Goal: Task Accomplishment & Management: Manage account settings

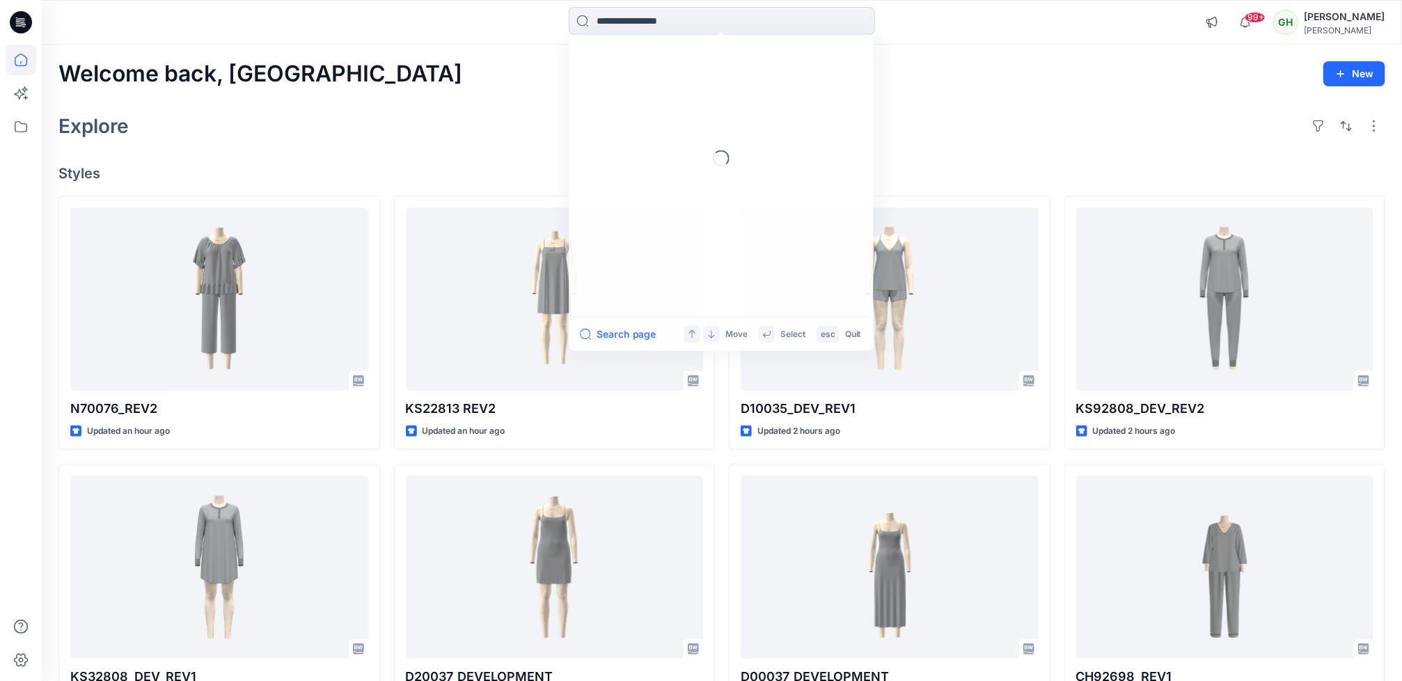
click at [656, 25] on input at bounding box center [722, 21] width 306 height 28
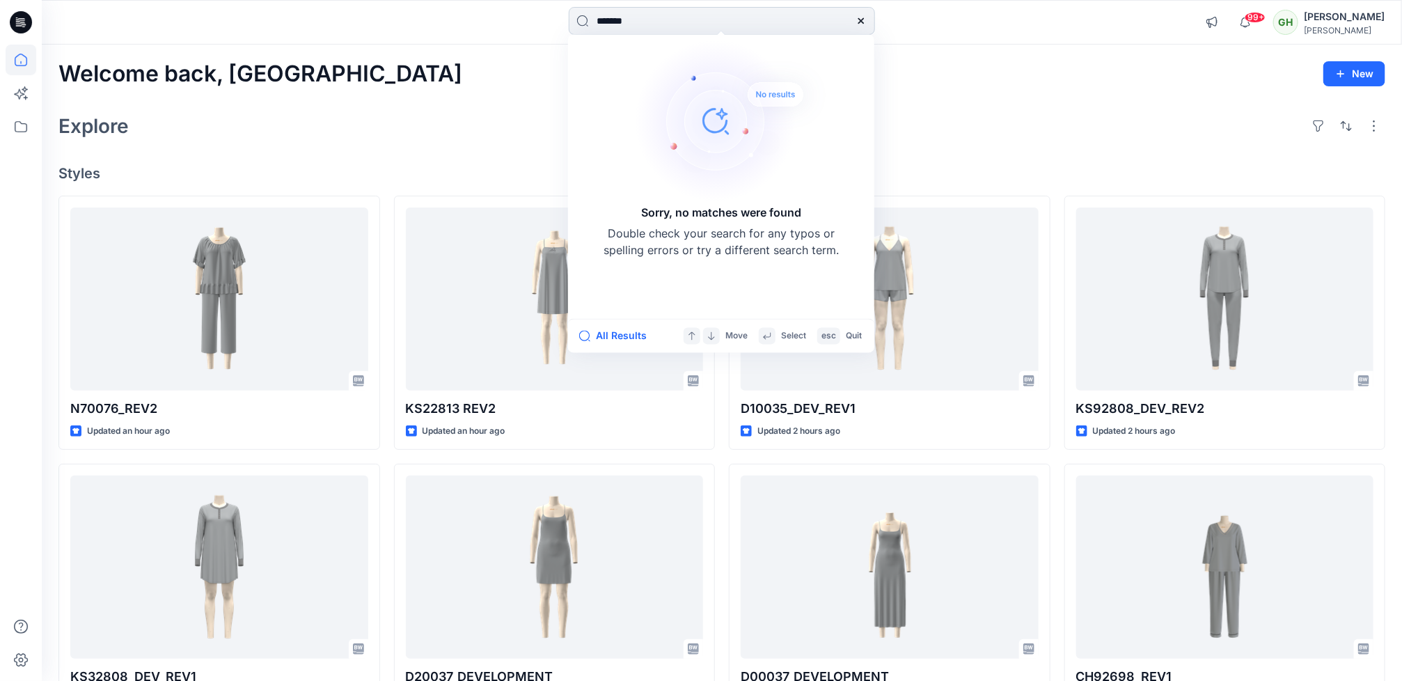
click at [671, 22] on input "*******" at bounding box center [722, 21] width 306 height 28
type input "*******"
click at [374, 163] on div "Welcome back, Gayan New Explore Styles N70076_REV2 Updated 2 hours ago KS32808_…" at bounding box center [722, 549] width 1360 height 1009
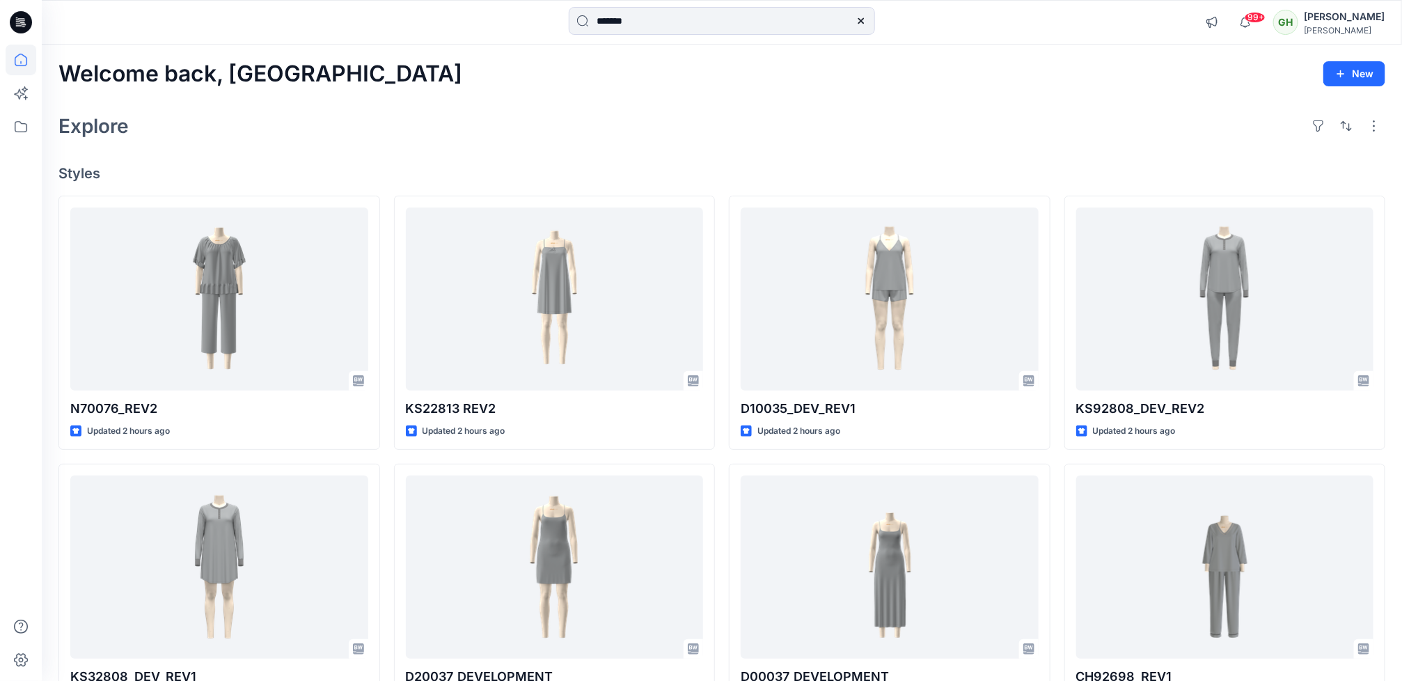
click at [961, 132] on div "Explore" at bounding box center [721, 125] width 1327 height 33
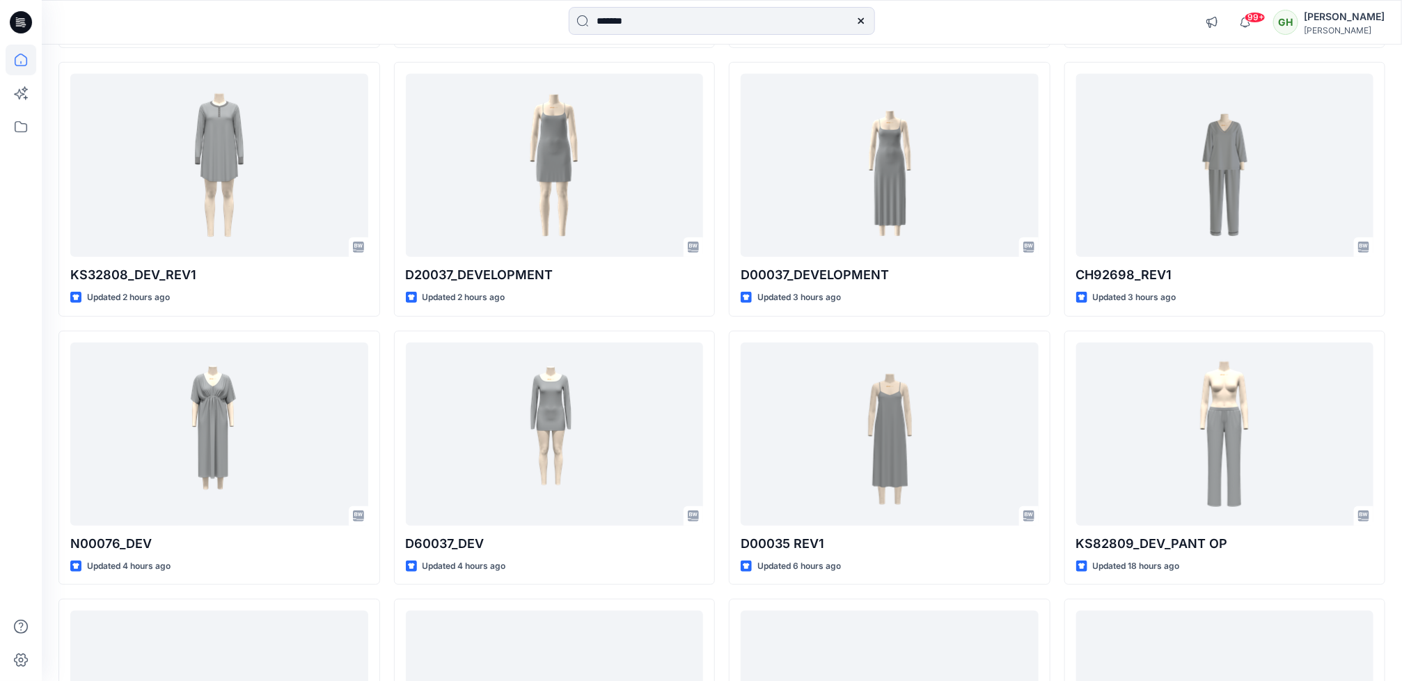
scroll to position [416, 0]
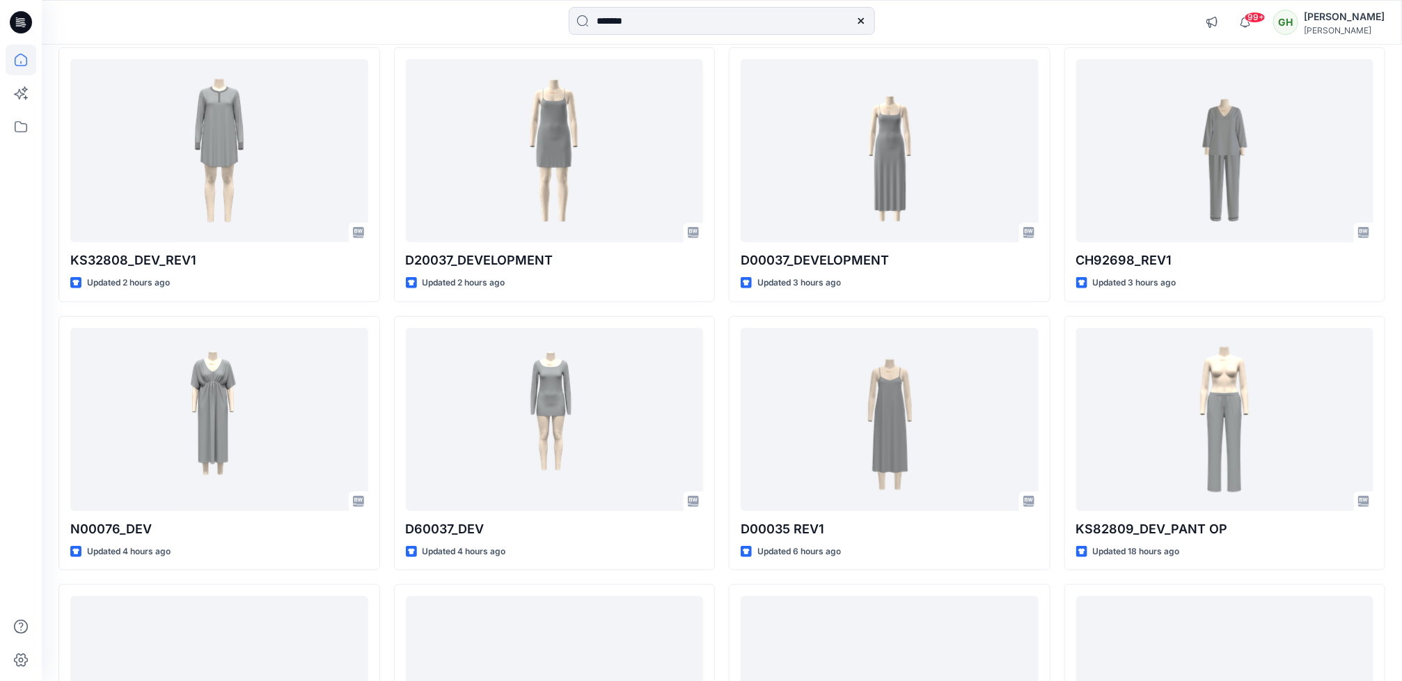
click at [15, 551] on div at bounding box center [21, 363] width 31 height 636
click at [19, 412] on div at bounding box center [21, 363] width 31 height 636
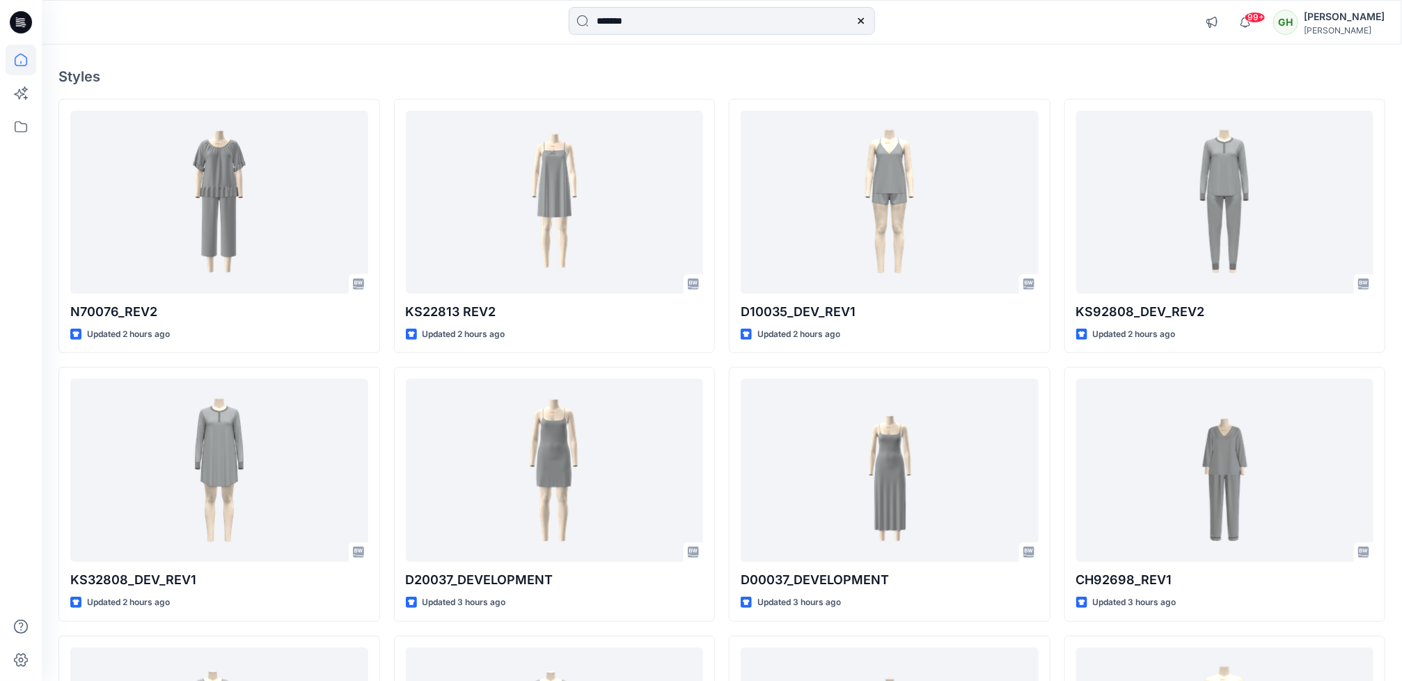
scroll to position [0, 0]
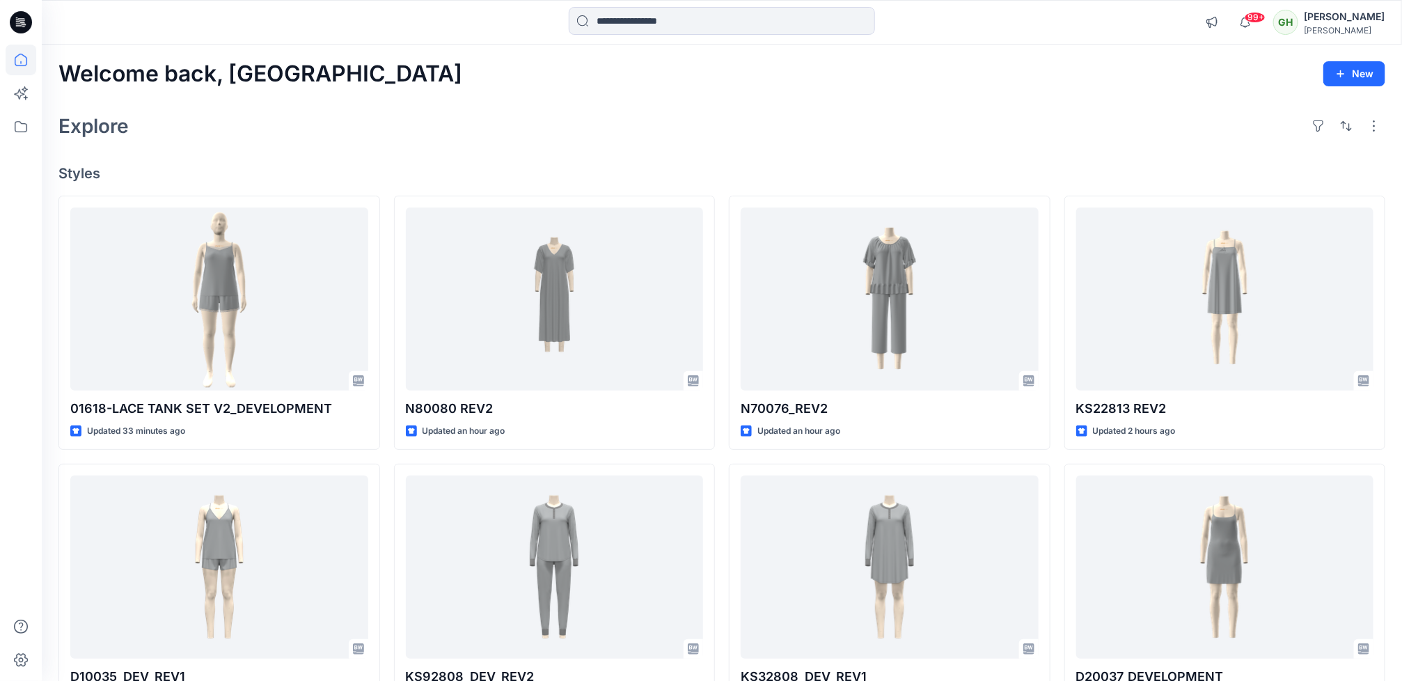
click at [638, 140] on div "Explore" at bounding box center [721, 125] width 1327 height 33
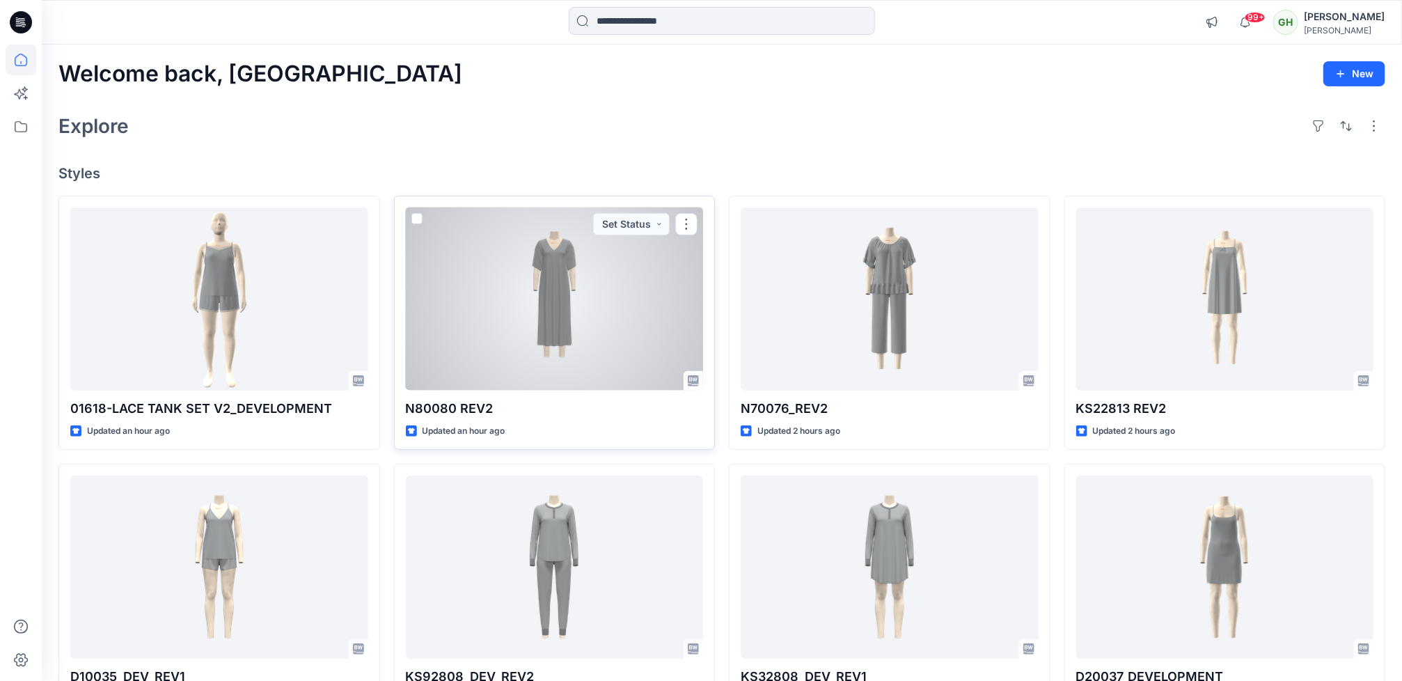
click at [452, 366] on div at bounding box center [555, 298] width 298 height 183
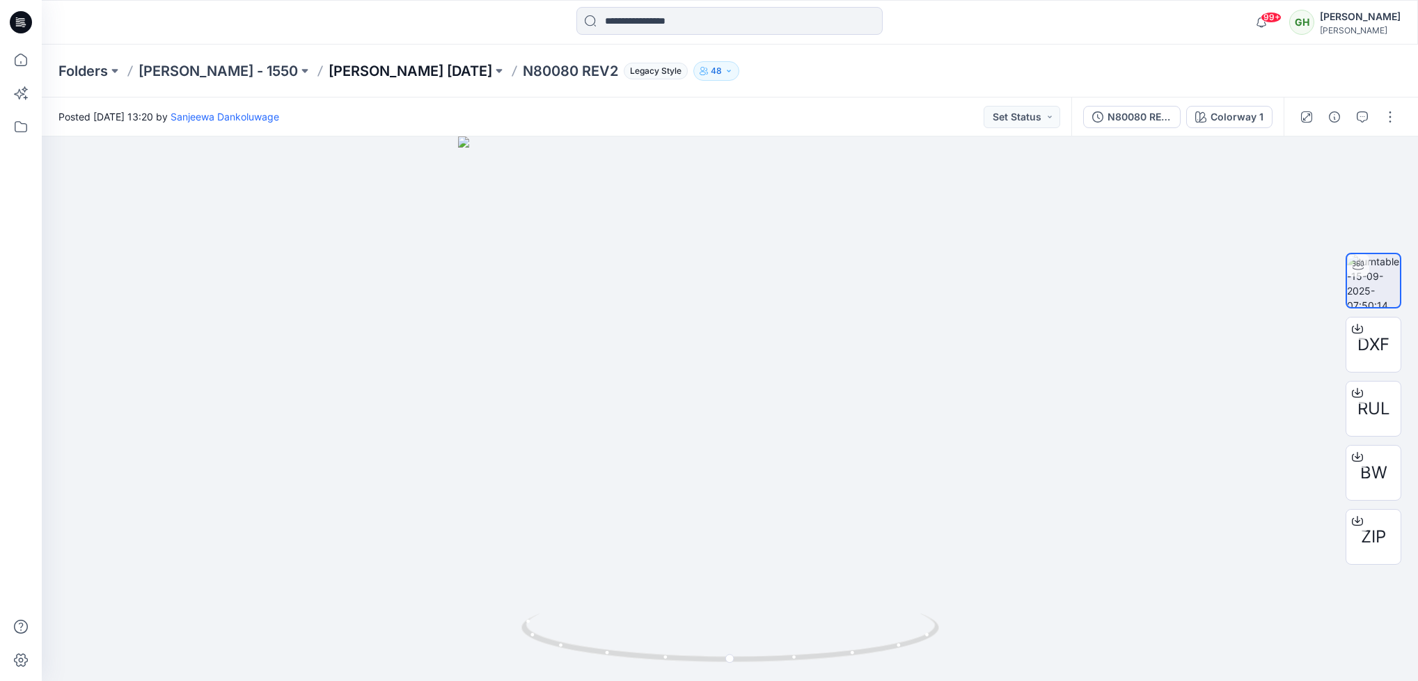
click at [329, 72] on p "Ellen Tracy Nov 25" at bounding box center [411, 70] width 164 height 19
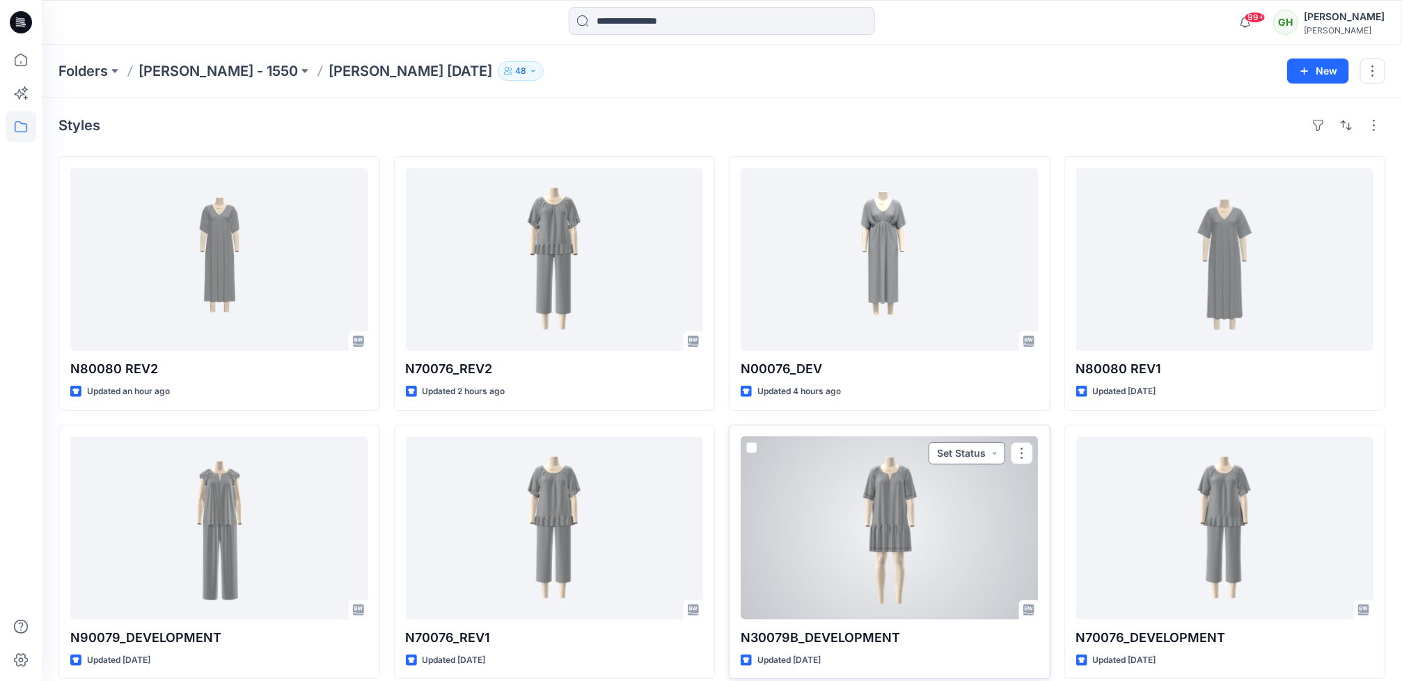
click at [990, 453] on button "Set Status" at bounding box center [967, 453] width 77 height 22
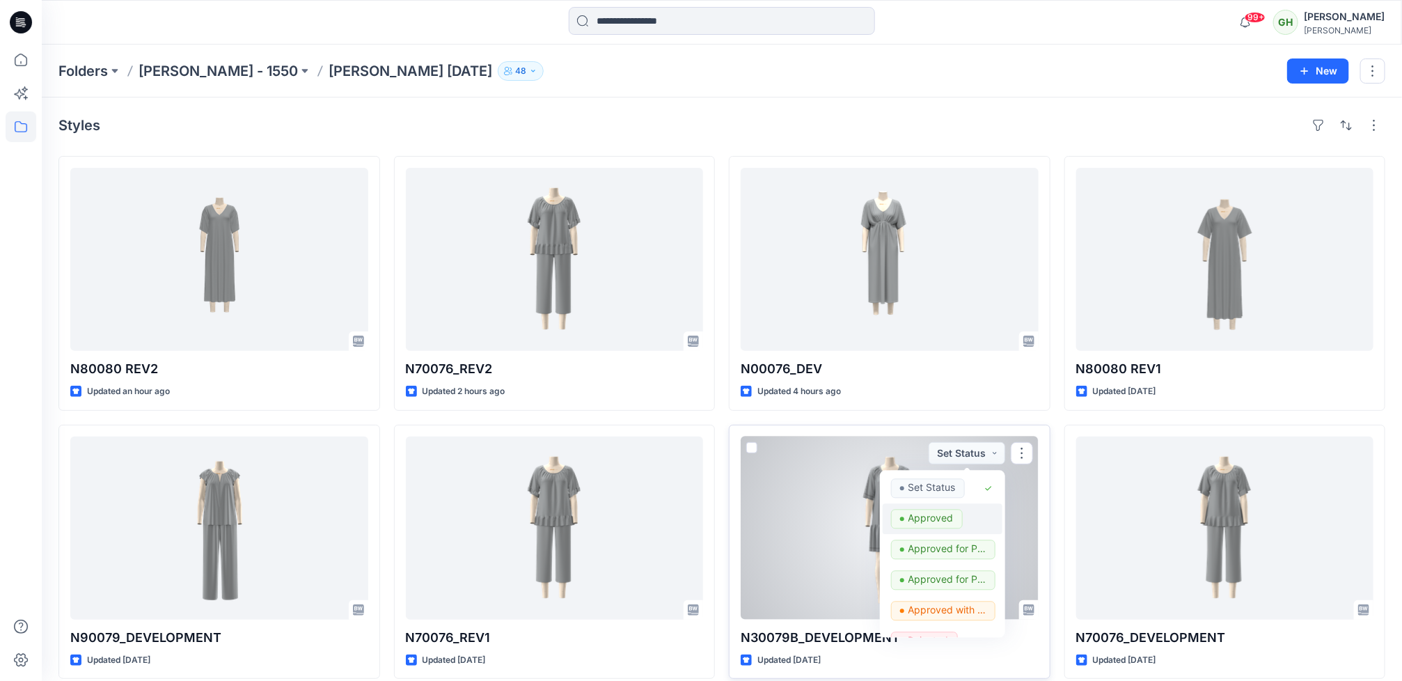
click at [948, 516] on p "Approved" at bounding box center [930, 518] width 45 height 18
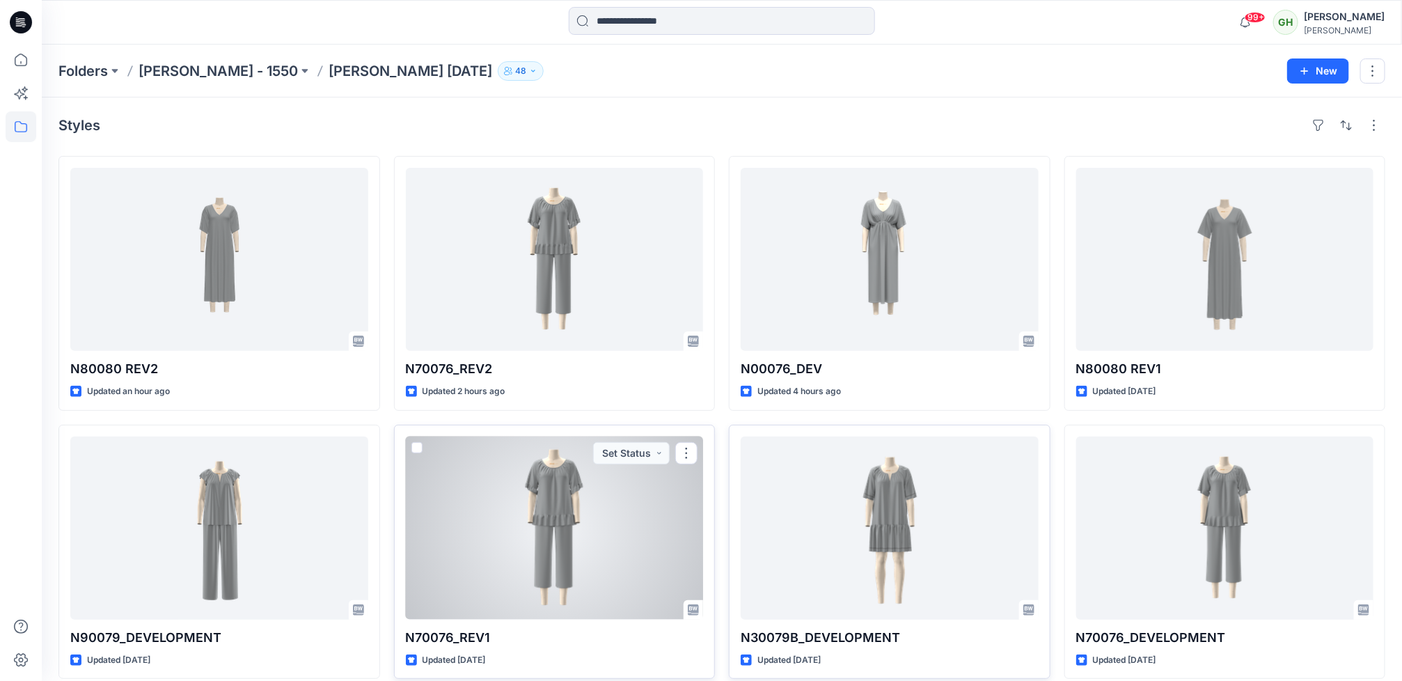
click at [650, 527] on div at bounding box center [555, 527] width 298 height 183
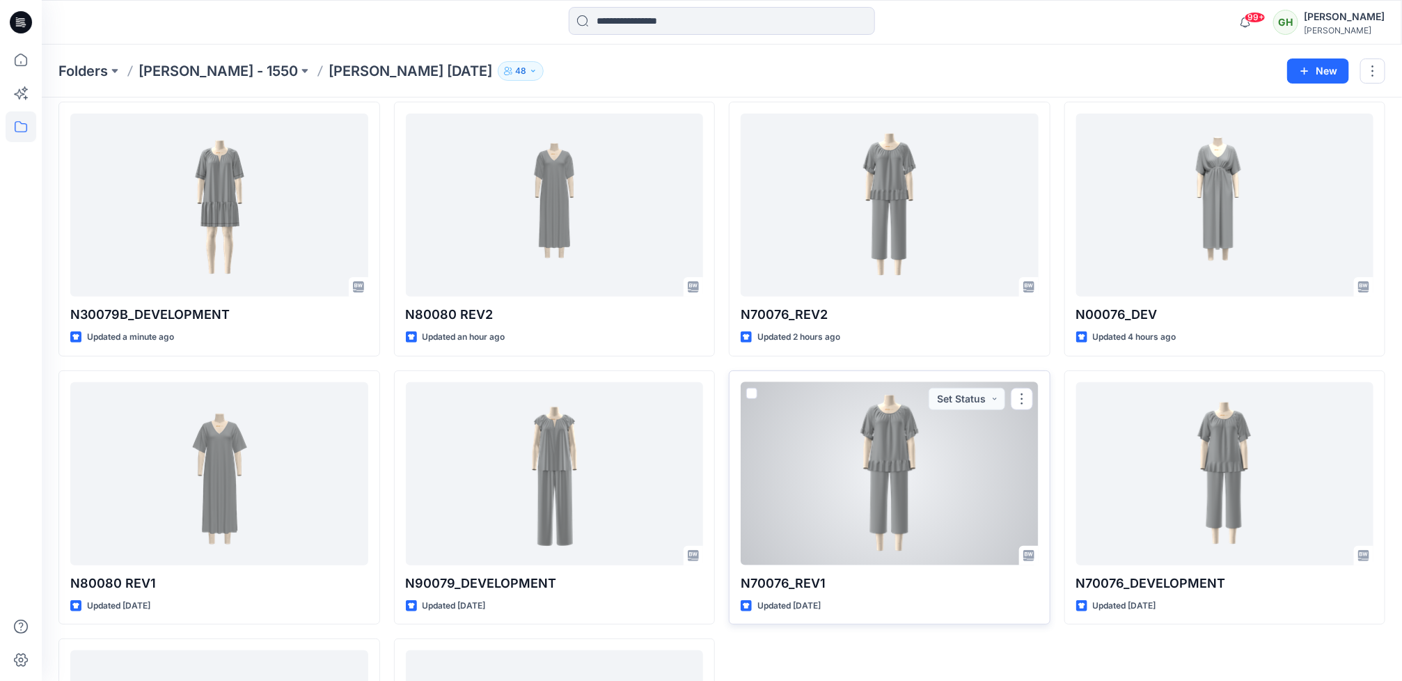
scroll to position [104, 0]
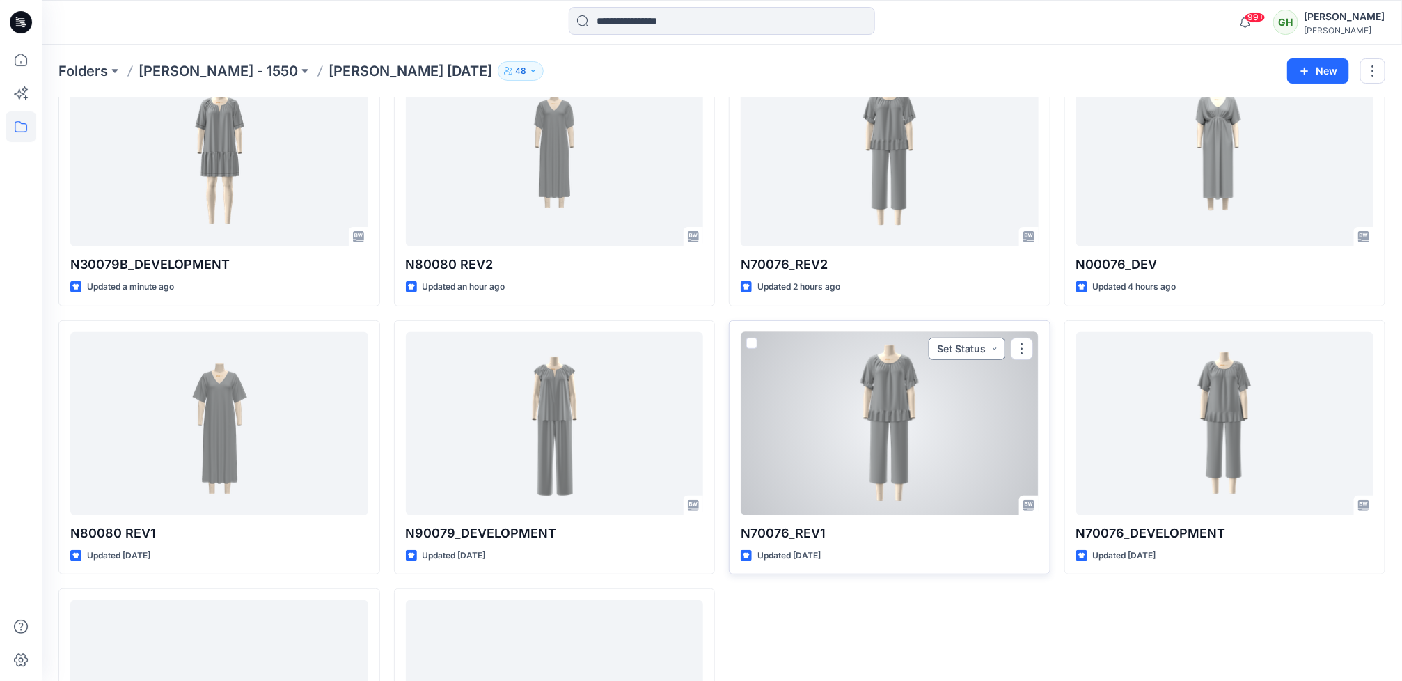
click at [991, 347] on button "Set Status" at bounding box center [967, 349] width 77 height 22
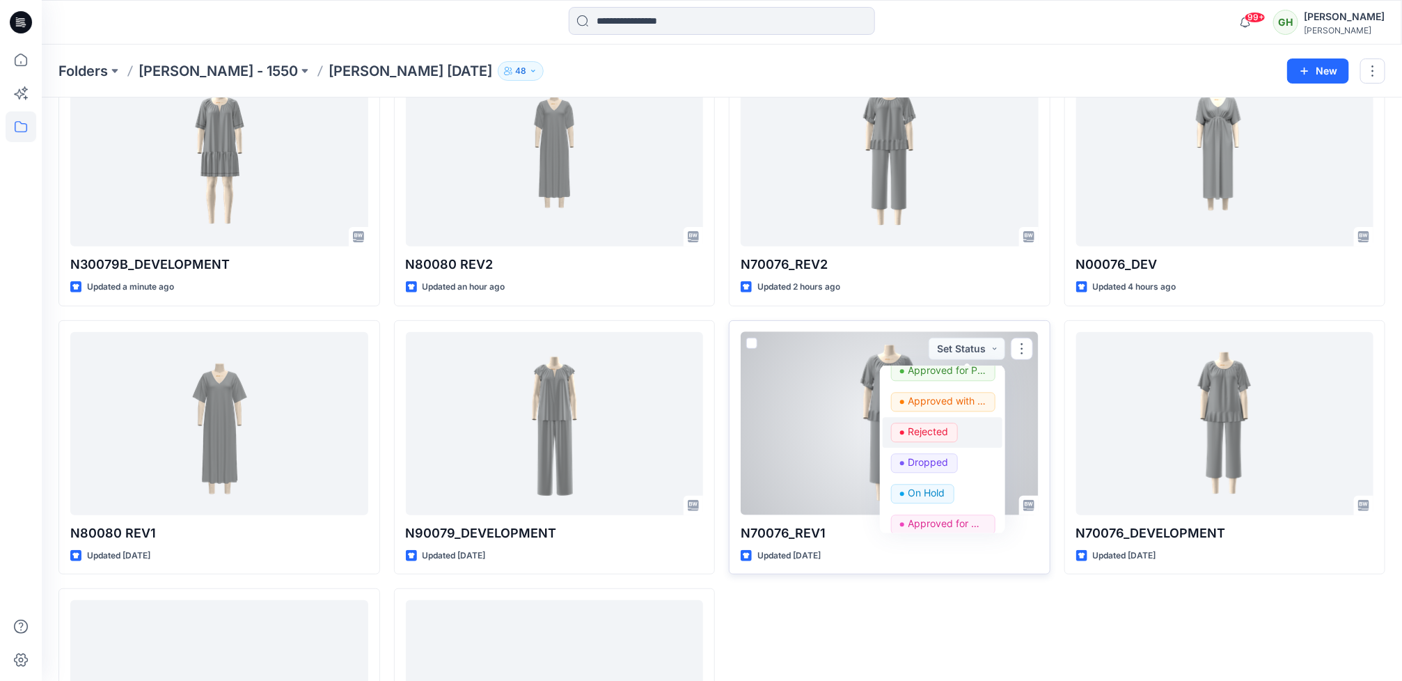
click at [927, 439] on p "Rejected" at bounding box center [928, 432] width 40 height 18
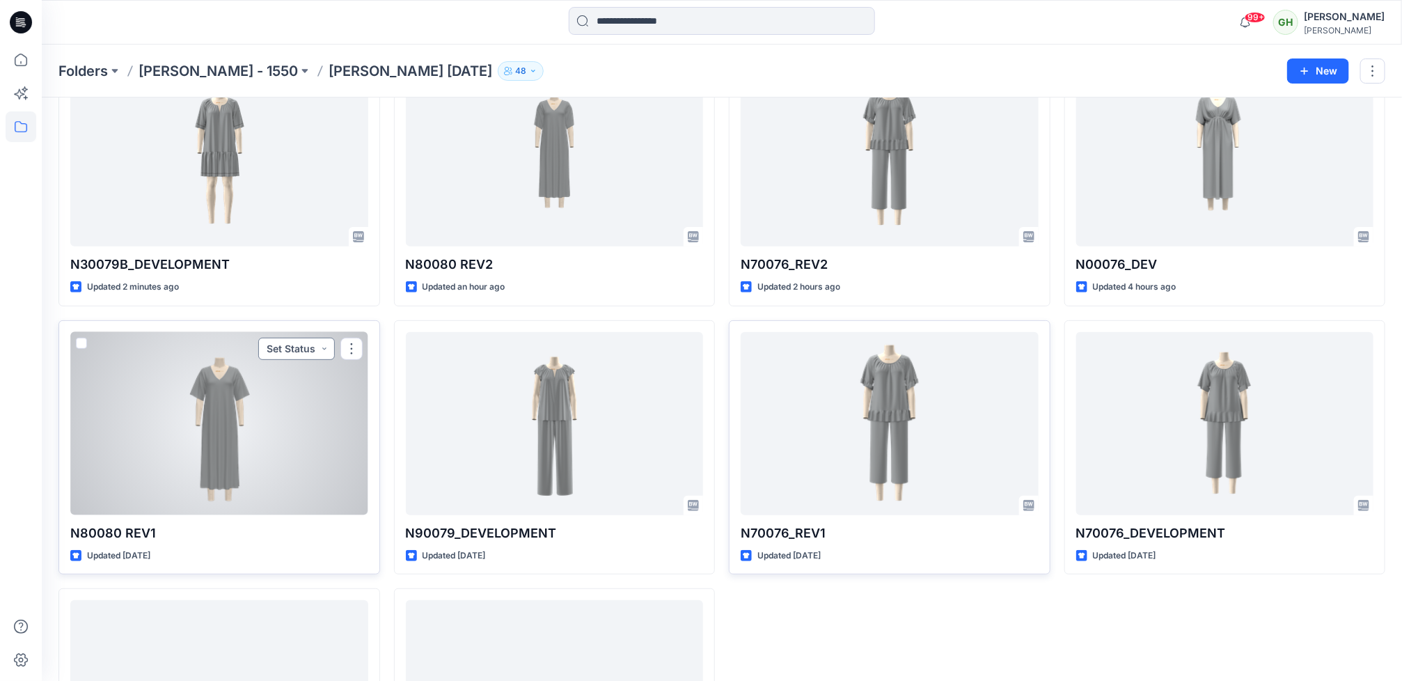
click at [326, 351] on button "Set Status" at bounding box center [296, 349] width 77 height 22
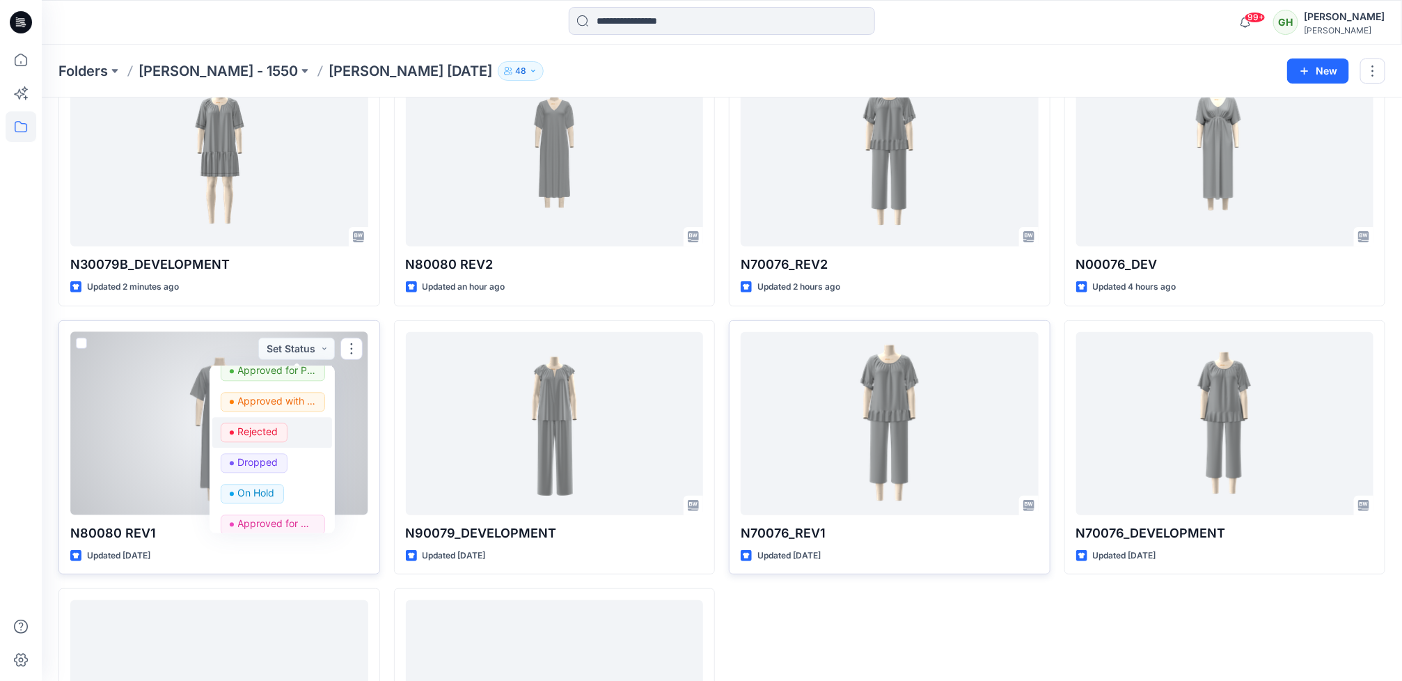
click at [272, 439] on p "Rejected" at bounding box center [258, 432] width 40 height 18
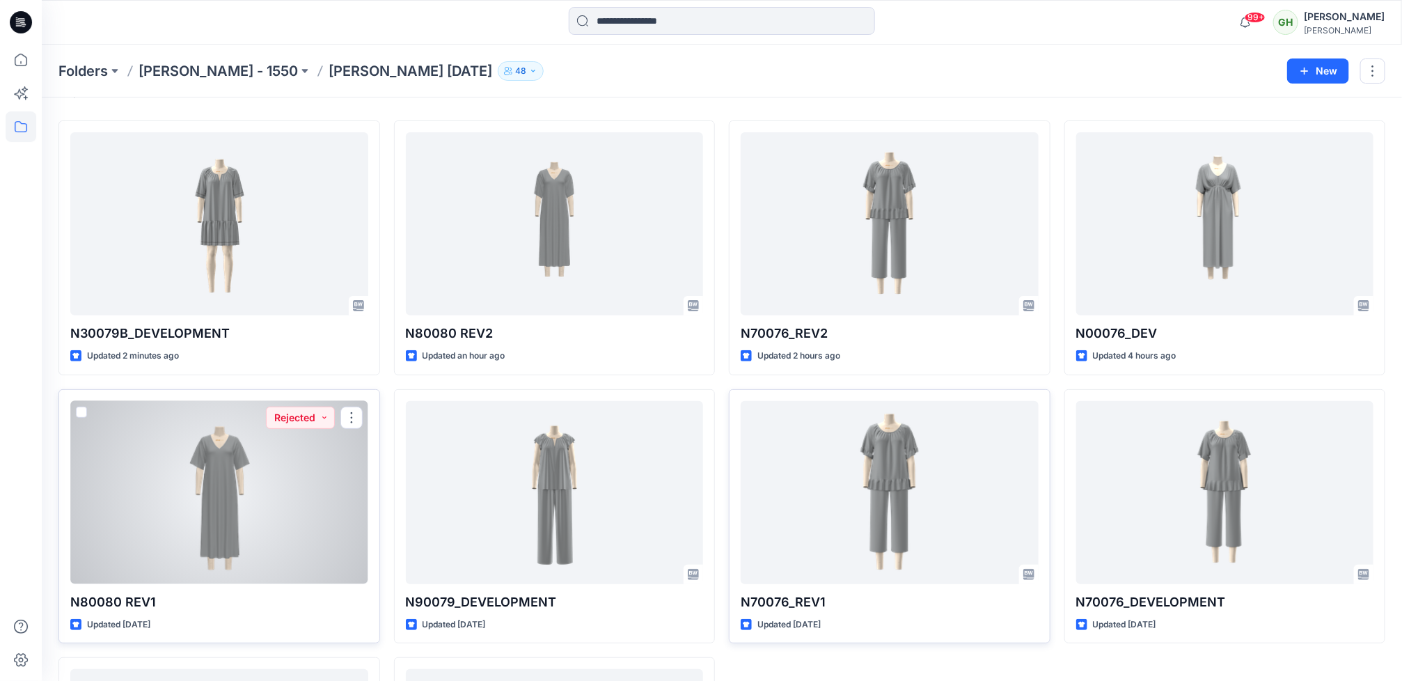
scroll to position [0, 0]
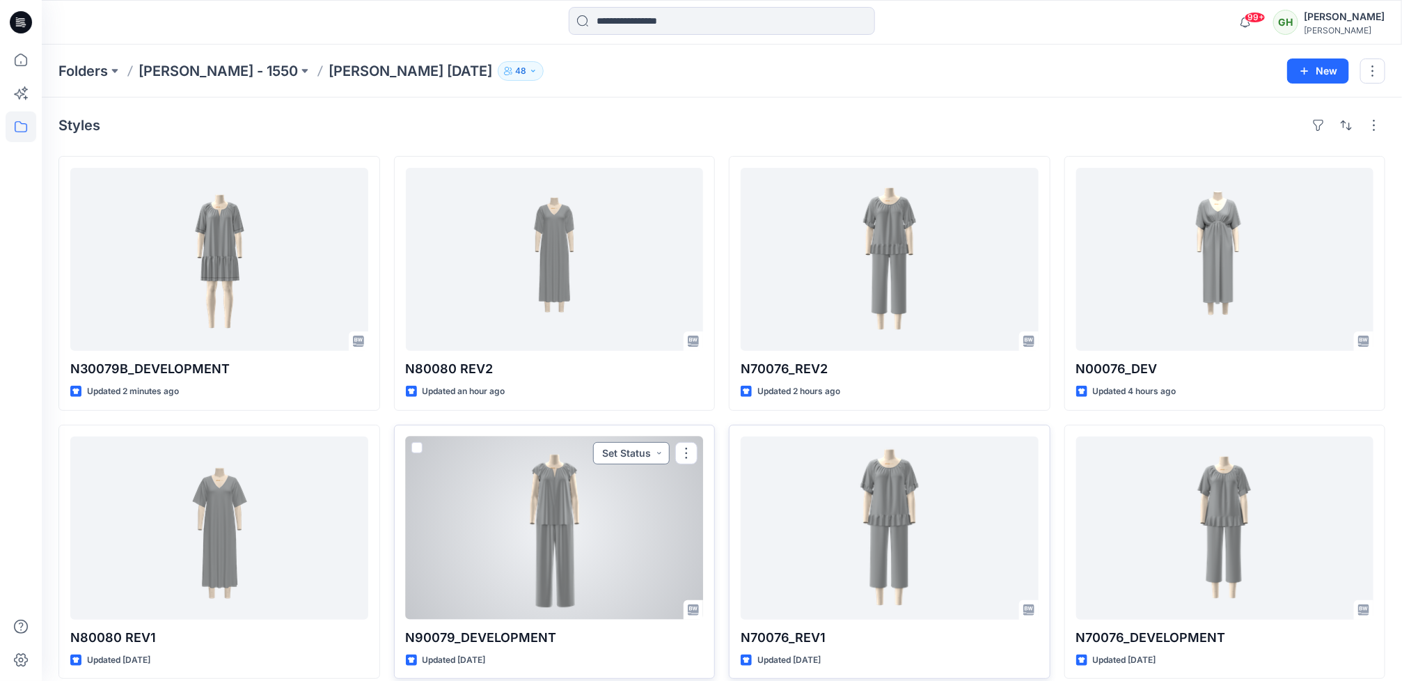
click at [658, 458] on button "Set Status" at bounding box center [631, 453] width 77 height 22
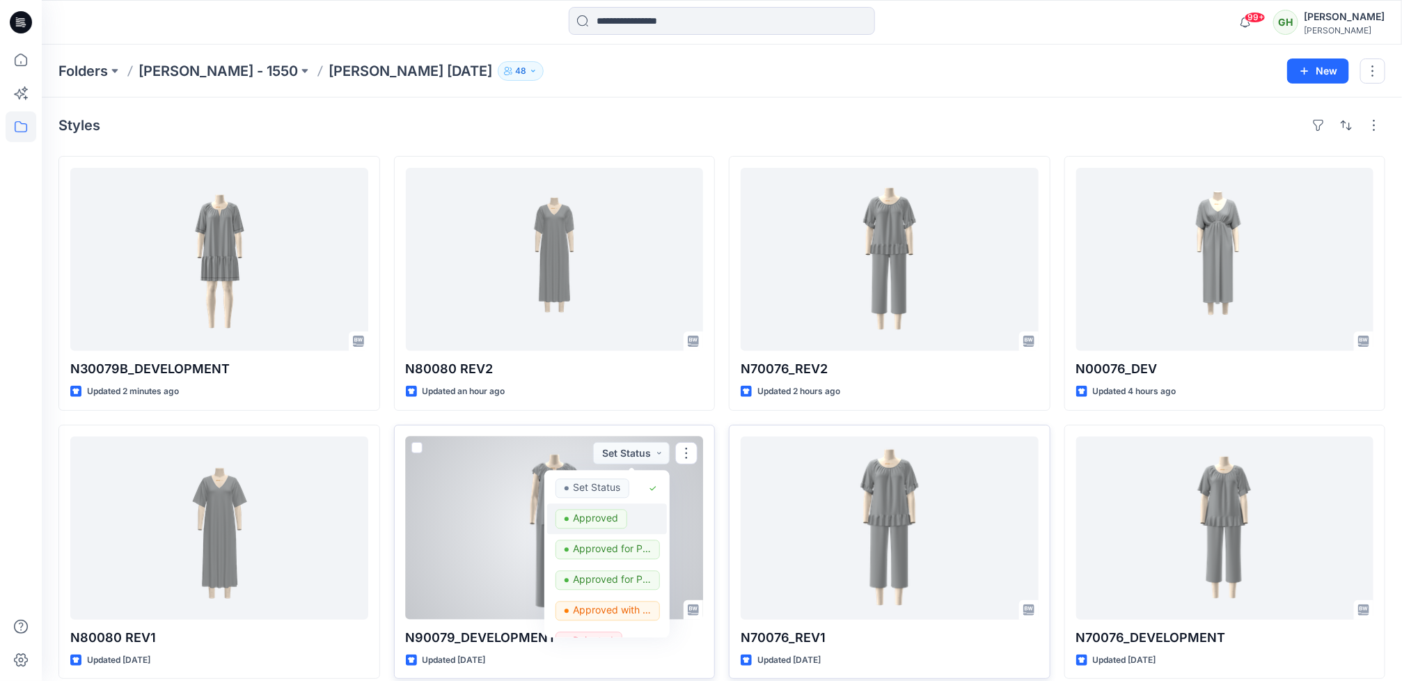
click at [614, 526] on p "Approved" at bounding box center [595, 518] width 45 height 18
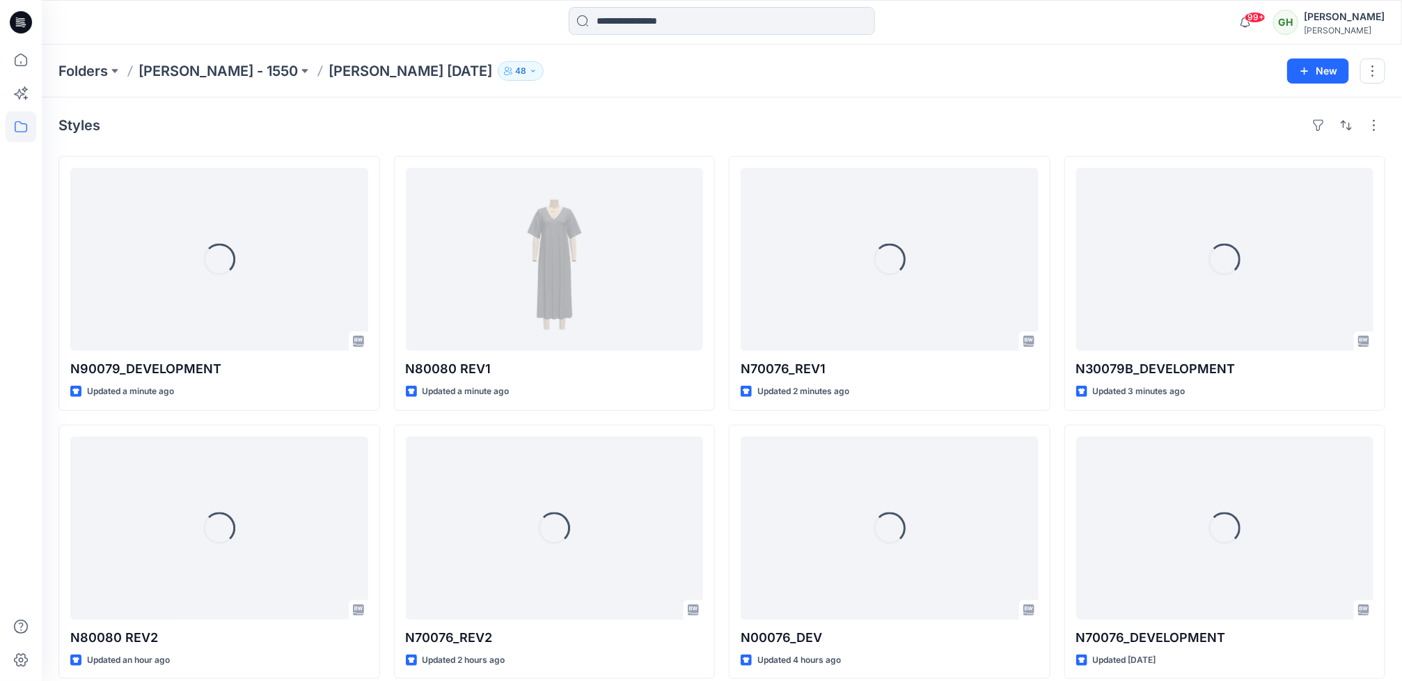
click at [19, 13] on icon at bounding box center [21, 22] width 22 height 22
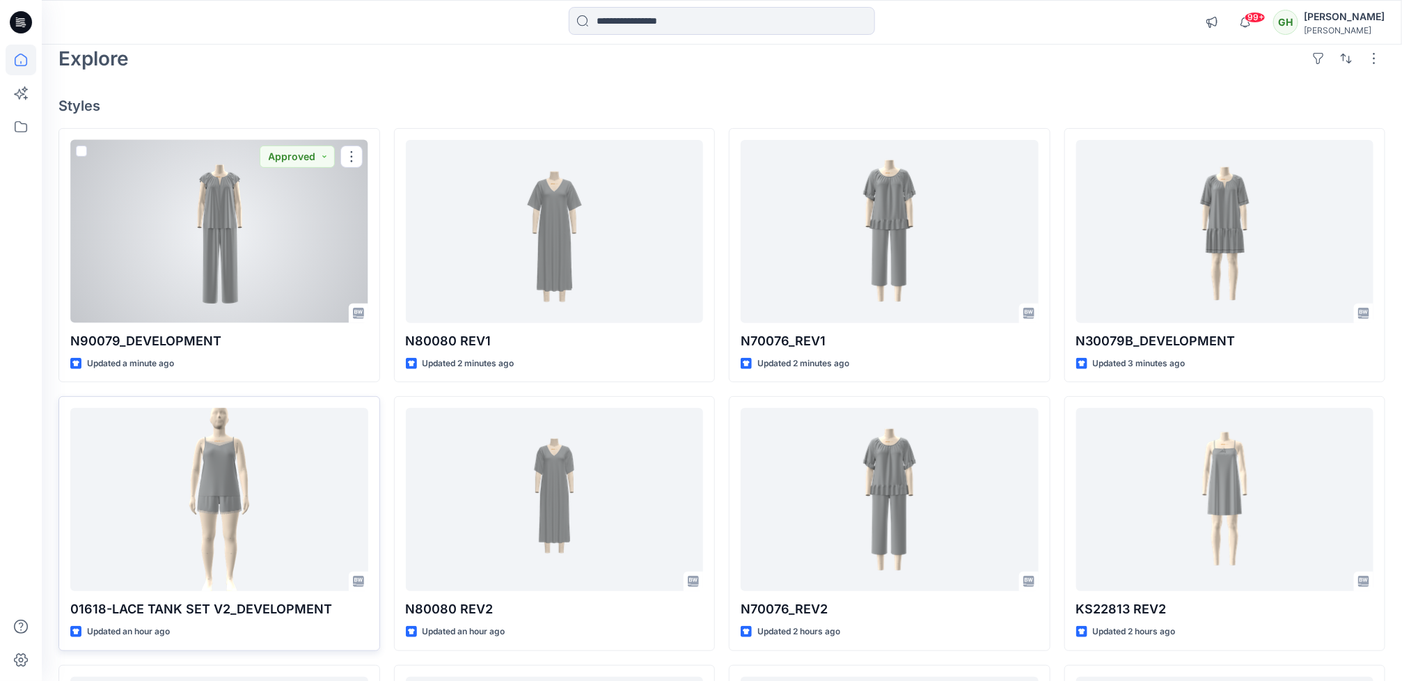
scroll to position [104, 0]
